Goal: Transaction & Acquisition: Download file/media

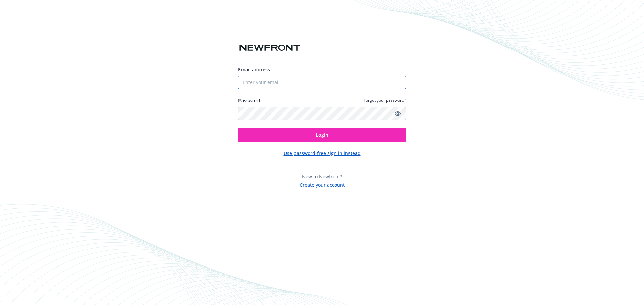
click at [288, 82] on input "Email address" at bounding box center [322, 82] width 168 height 13
type input "[EMAIL_ADDRESS][DOMAIN_NAME]"
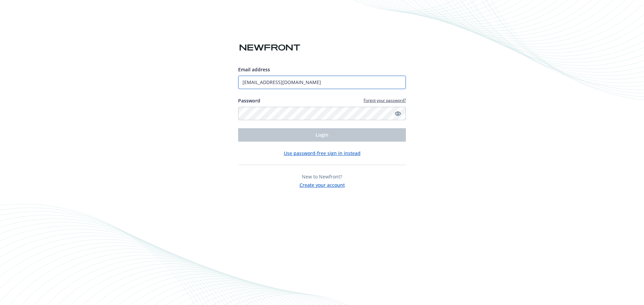
click at [307, 84] on input "[EMAIL_ADDRESS][DOMAIN_NAME]" at bounding box center [322, 82] width 168 height 13
click at [308, 83] on input "[EMAIL_ADDRESS][DOMAIN_NAME]" at bounding box center [322, 82] width 168 height 13
click at [348, 79] on input "Email address" at bounding box center [322, 82] width 168 height 13
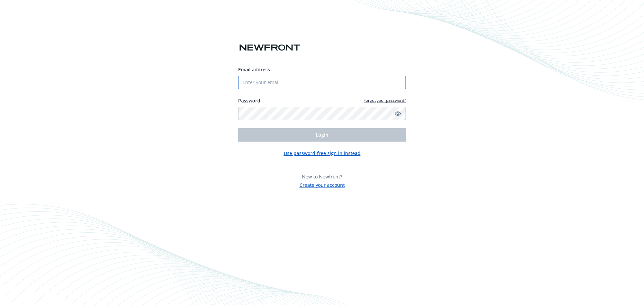
type input "[EMAIL_ADDRESS][DOMAIN_NAME]"
click at [276, 44] on img at bounding box center [269, 48] width 63 height 12
click at [230, 202] on div "Email address [EMAIL_ADDRESS][DOMAIN_NAME] Password Forgot your password? Login…" at bounding box center [322, 152] width 644 height 305
click at [348, 154] on button "Use password-free sign in instead" at bounding box center [322, 153] width 77 height 7
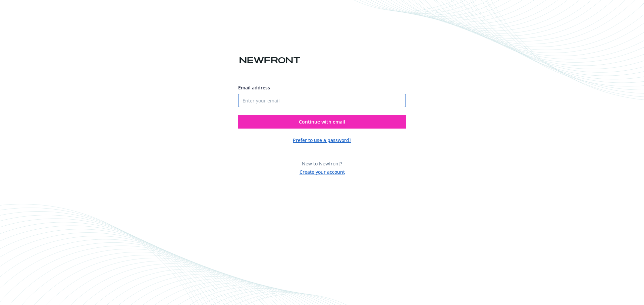
click at [271, 101] on input "Email address" at bounding box center [322, 100] width 168 height 13
type input "[EMAIL_ADDRESS][DOMAIN_NAME]"
click at [293, 116] on button "Continue with email" at bounding box center [322, 121] width 168 height 13
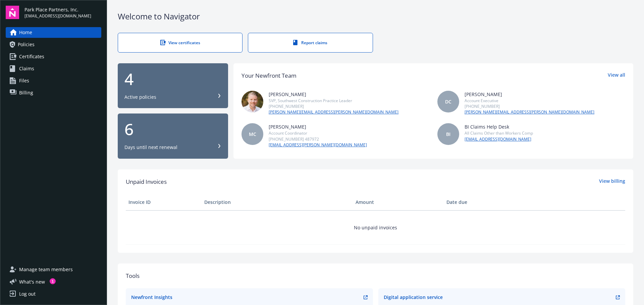
click at [27, 42] on span "Policies" at bounding box center [26, 44] width 17 height 11
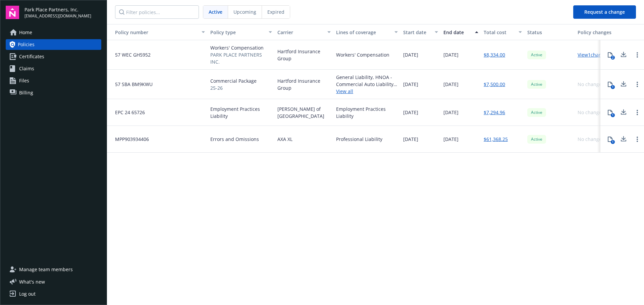
click at [226, 136] on span "Errors and Omissions" at bounding box center [234, 139] width 49 height 7
click at [442, 138] on div "08/10/2026" at bounding box center [460, 139] width 40 height 27
click at [608, 137] on icon at bounding box center [609, 139] width 5 height 5
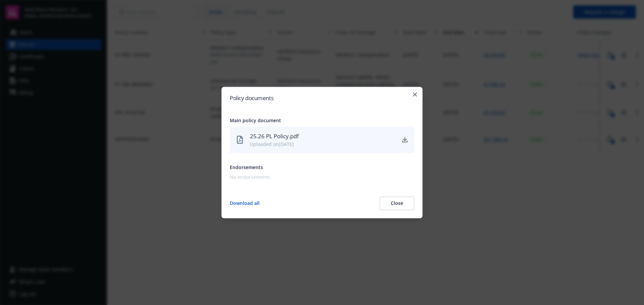
click at [404, 142] on icon "download" at bounding box center [404, 139] width 5 height 5
click at [308, 156] on div "Main policy document 25.26 PL Policy.pdf Uploaded on 09/11/2025 Endorsements No…" at bounding box center [322, 149] width 184 height 64
click at [415, 96] on icon "button" at bounding box center [415, 95] width 4 height 4
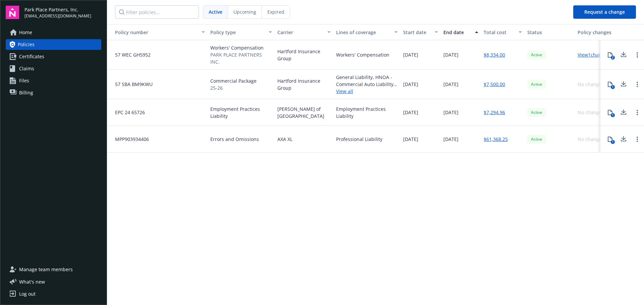
click at [588, 144] on div "No changes" at bounding box center [596, 139] width 42 height 27
click at [587, 139] on div "No changes" at bounding box center [590, 139] width 26 height 7
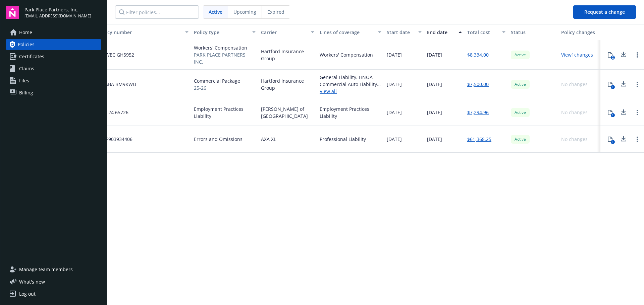
click at [579, 136] on div "No changes" at bounding box center [574, 139] width 26 height 7
